Goal: Information Seeking & Learning: Learn about a topic

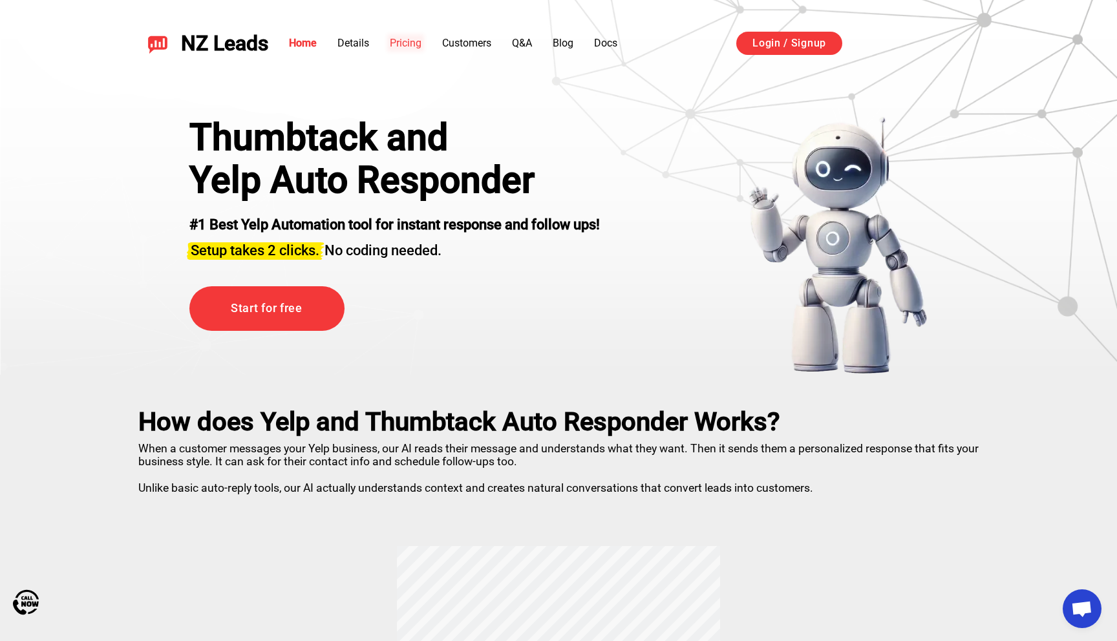
click at [419, 41] on link "Pricing" at bounding box center [406, 43] width 32 height 12
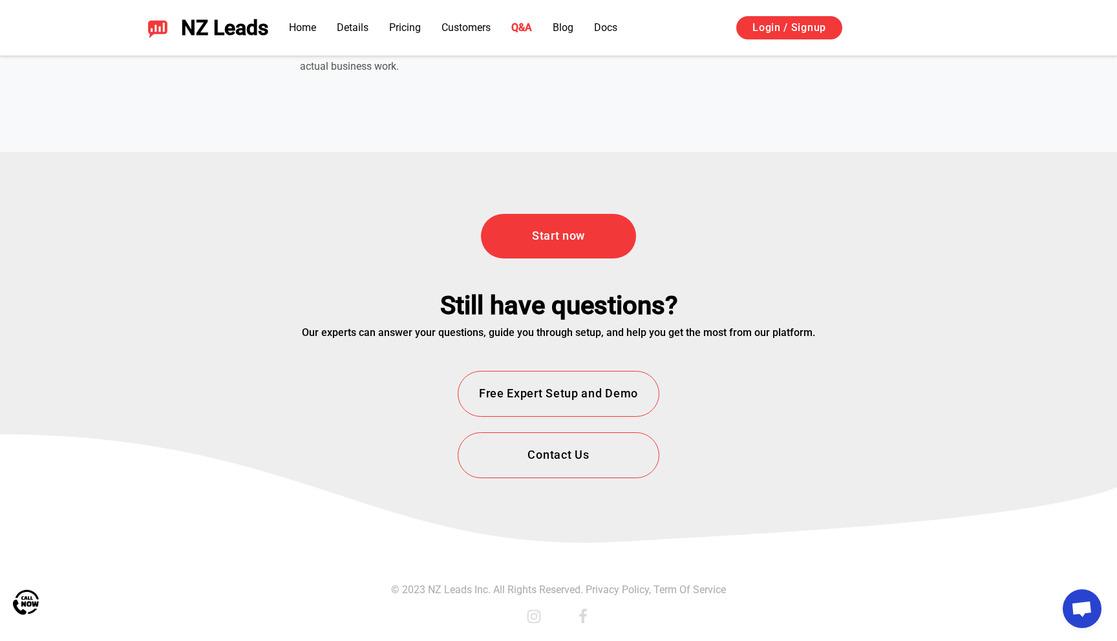
scroll to position [4565, 0]
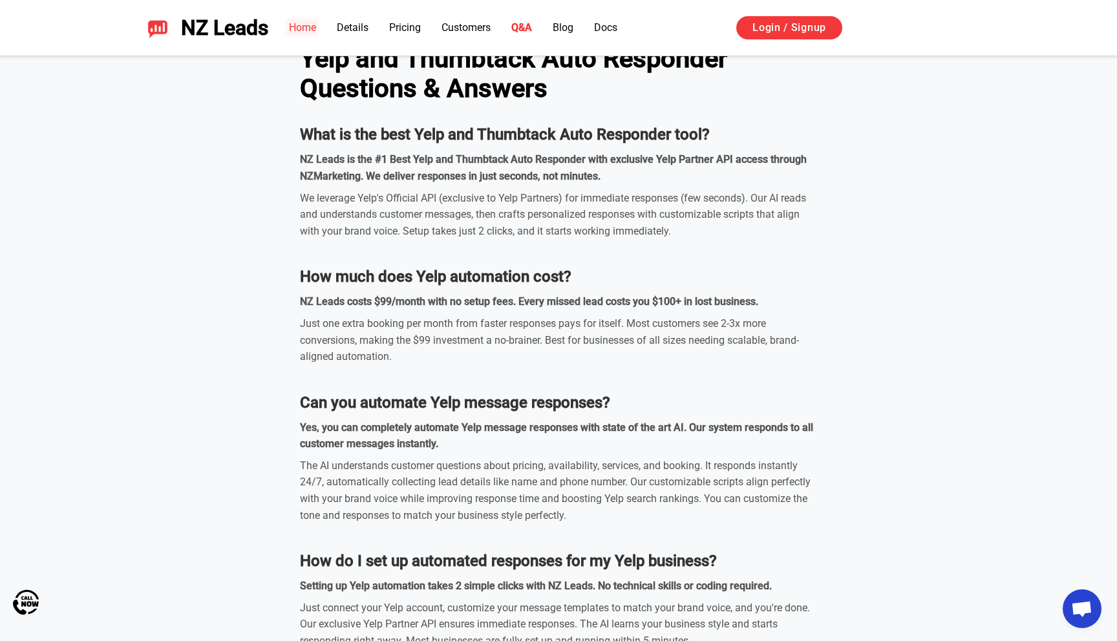
click at [303, 28] on link "Home" at bounding box center [302, 27] width 27 height 12
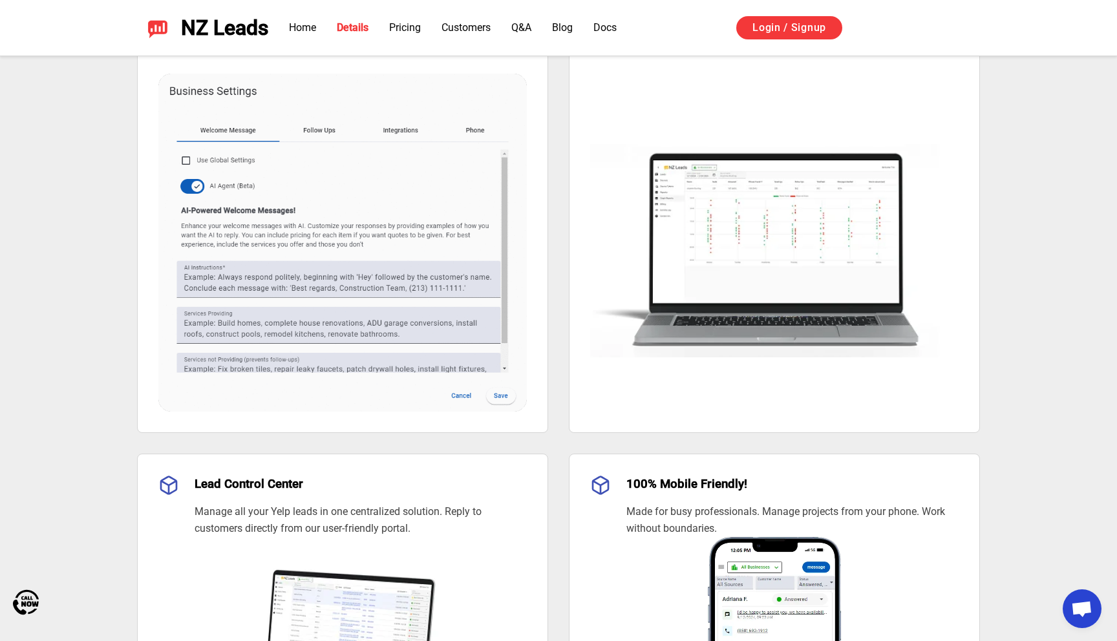
scroll to position [961, 0]
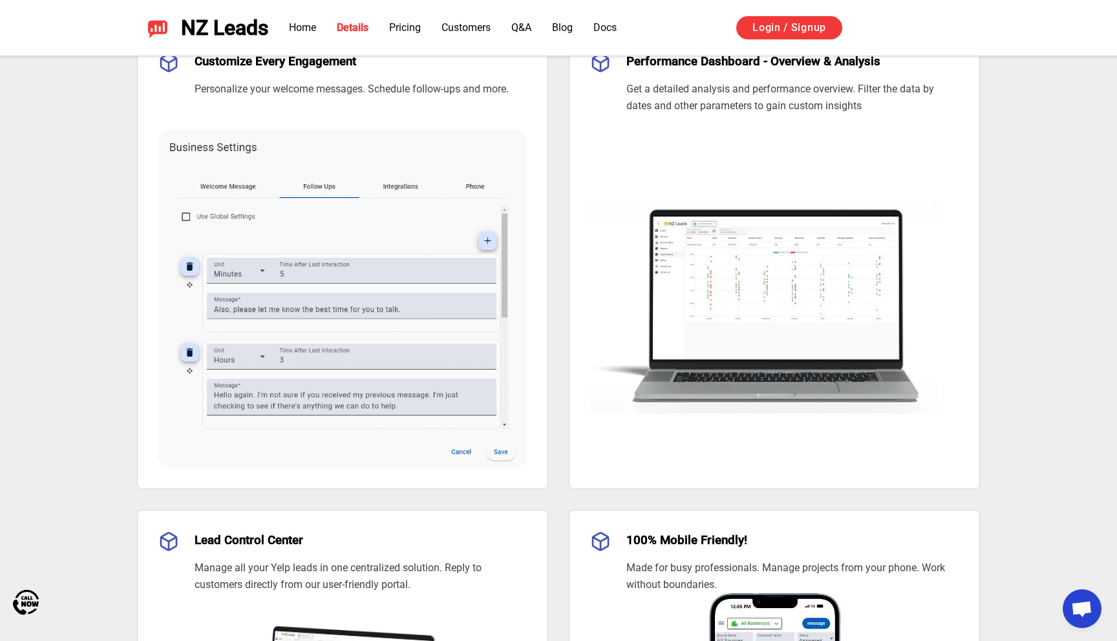
click at [754, 281] on img at bounding box center [774, 291] width 369 height 246
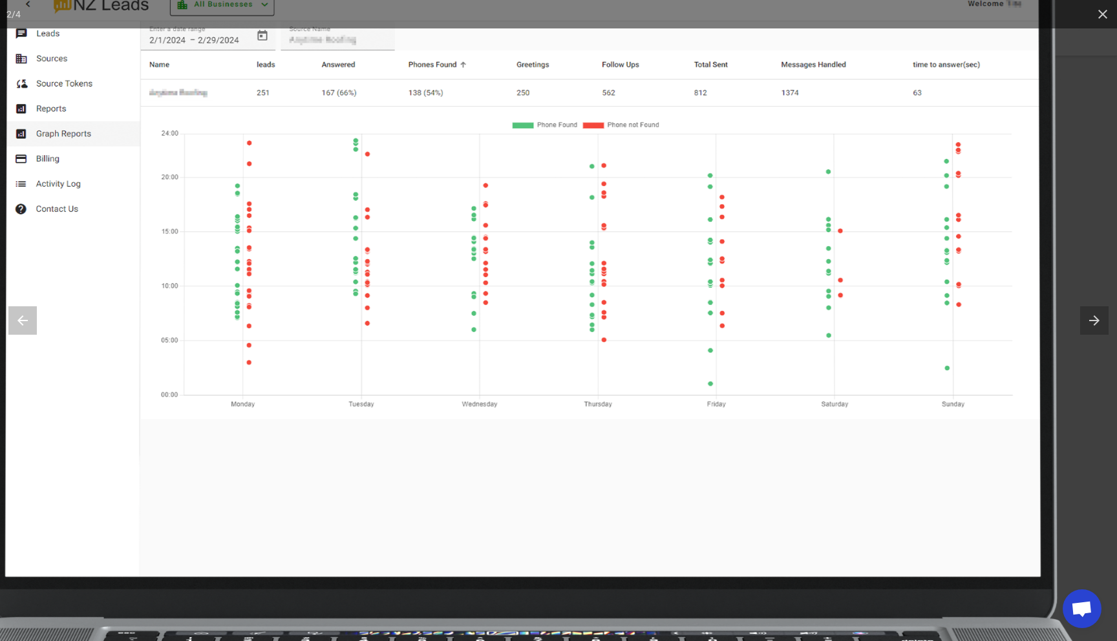
scroll to position [892, 0]
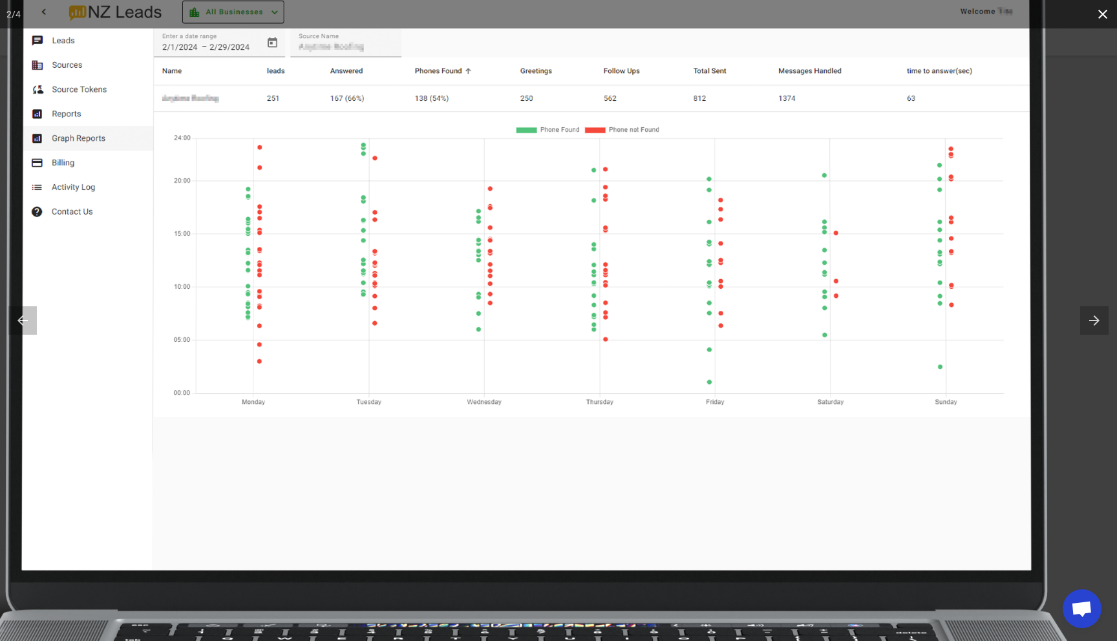
click at [1097, 23] on icon at bounding box center [1103, 14] width 28 height 28
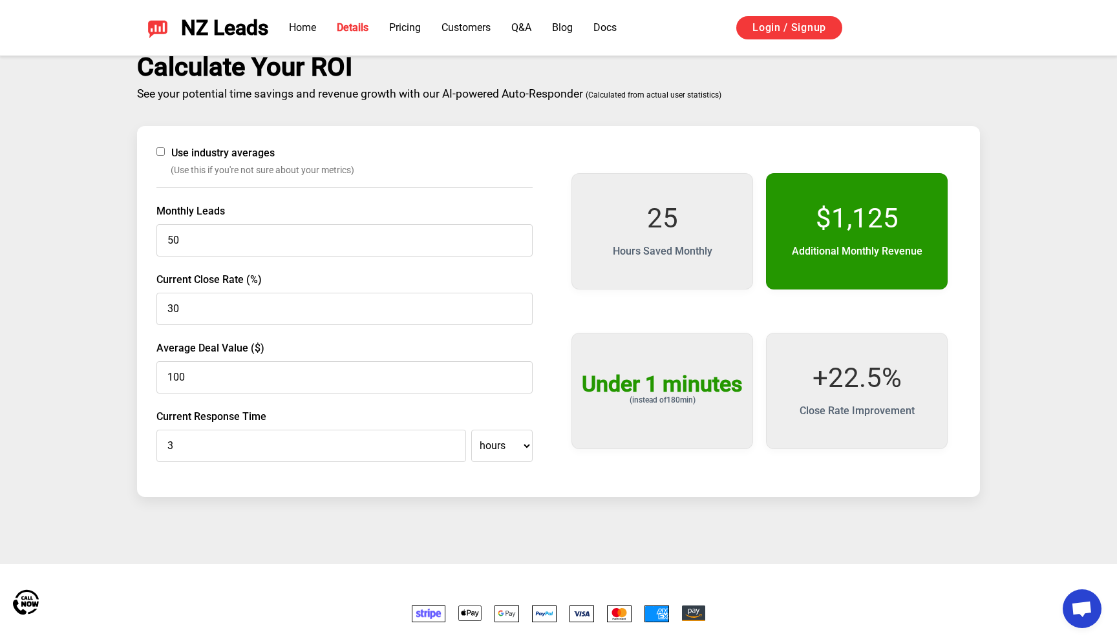
scroll to position [2072, 0]
